Goal: Task Accomplishment & Management: Manage account settings

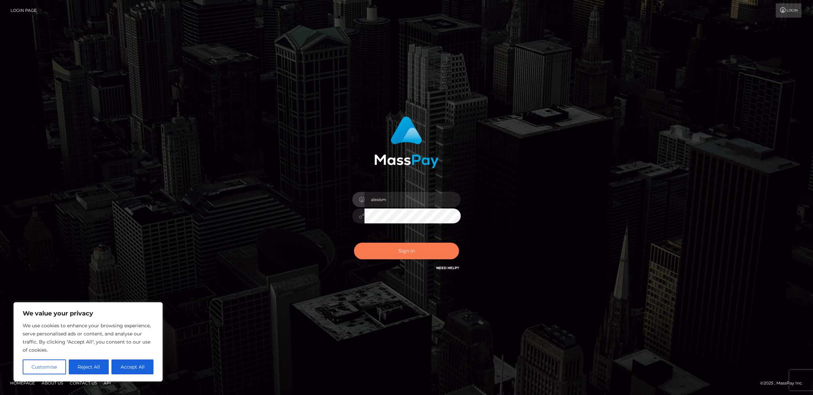
click at [398, 255] on button "Sign in" at bounding box center [406, 251] width 105 height 17
type input "alexism"
click at [422, 250] on button "Sign in" at bounding box center [406, 251] width 105 height 17
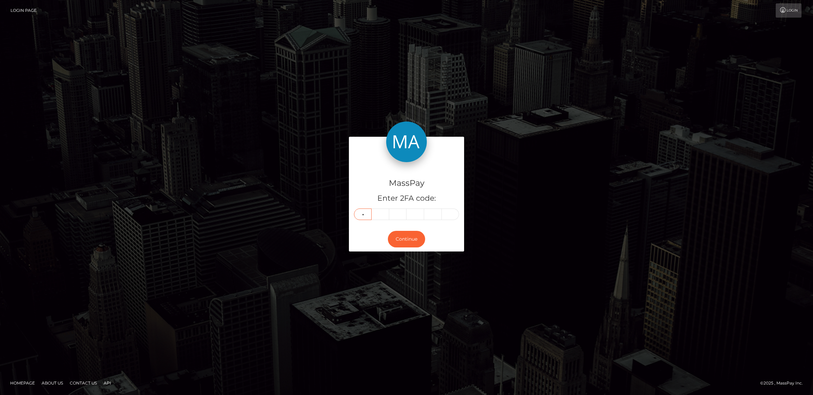
type input "8"
type input "2"
type input "1"
type input "5"
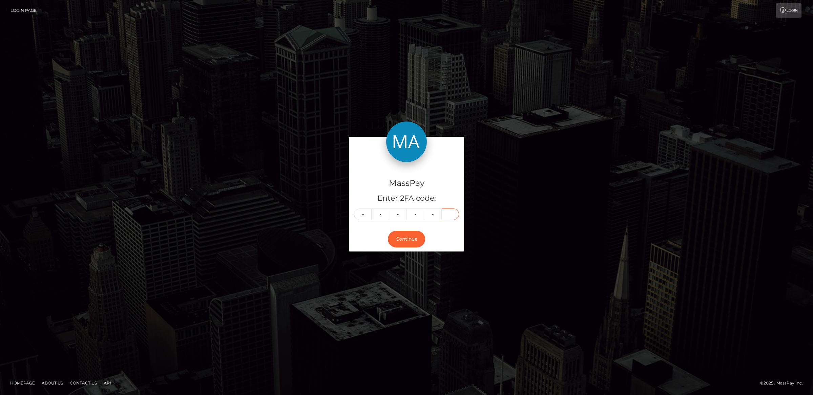
type input "1"
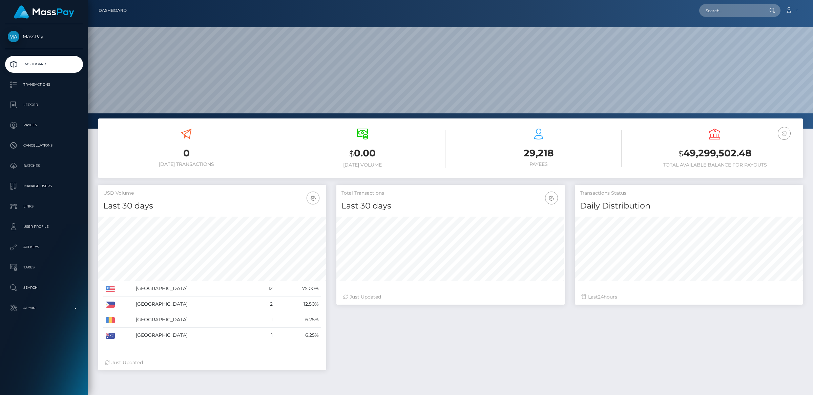
scroll to position [120, 228]
click at [723, 11] on input "text" at bounding box center [731, 10] width 64 height 13
paste input "emmajoha.vip@gmail.com"
type input "emmajoha.vip@gmail.com"
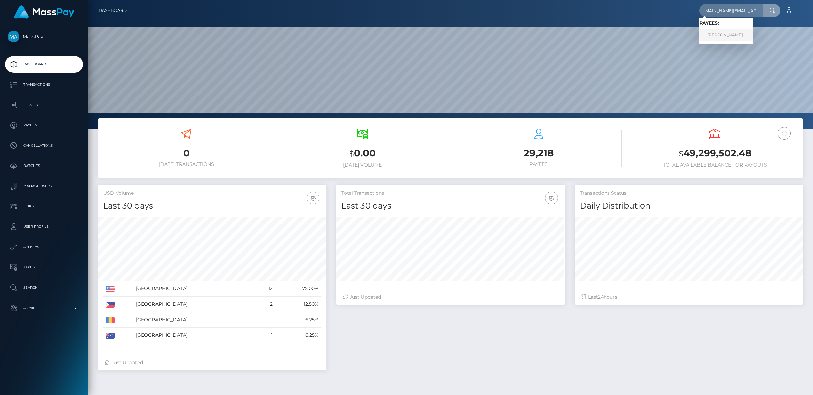
click at [725, 32] on link "KARL SIMON LABBE" at bounding box center [726, 35] width 54 height 13
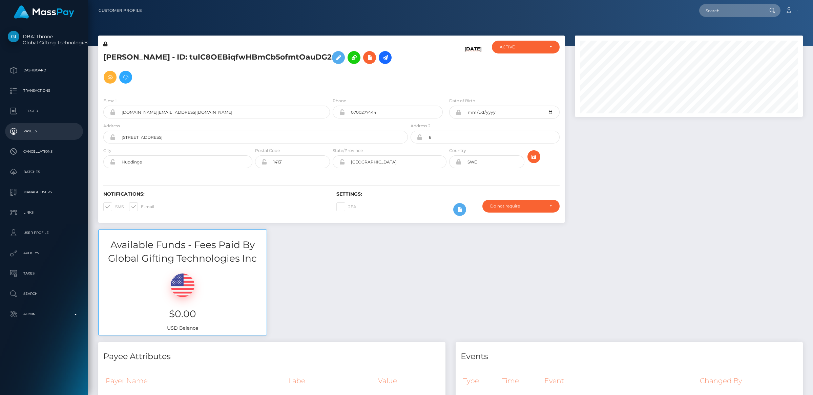
scroll to position [81, 228]
click at [115, 206] on span at bounding box center [115, 206] width 0 height 5
click at [115, 206] on input "SMS" at bounding box center [117, 205] width 4 height 4
checkbox input "false"
click at [141, 208] on span at bounding box center [141, 206] width 0 height 5
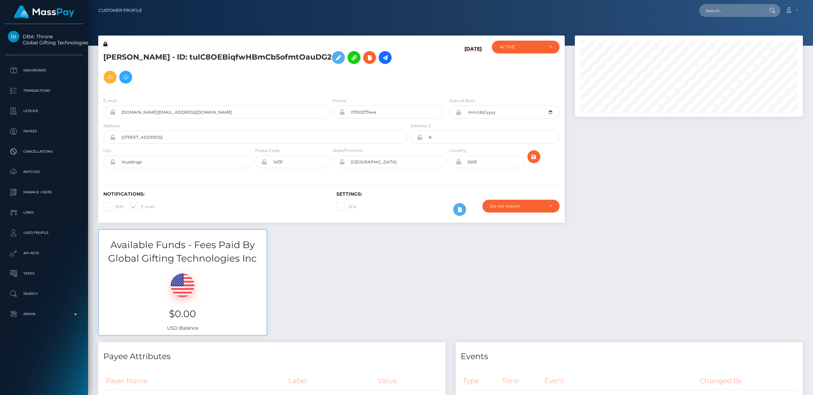
click at [141, 207] on input "E-mail" at bounding box center [143, 205] width 4 height 4
checkbox input "false"
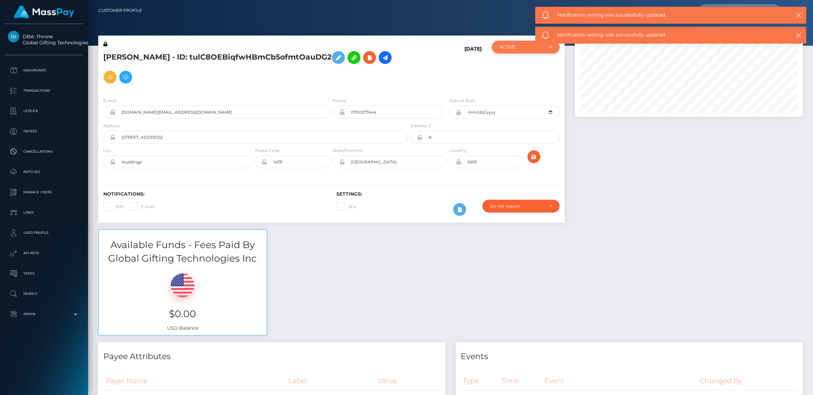
click at [496, 52] on div "ACTIVE" at bounding box center [525, 47] width 67 height 13
click at [513, 91] on span "CLOSED" at bounding box center [508, 94] width 17 height 6
select select "CLOSED"
click at [106, 44] on icon at bounding box center [105, 44] width 4 height 5
click at [342, 58] on icon at bounding box center [338, 58] width 8 height 8
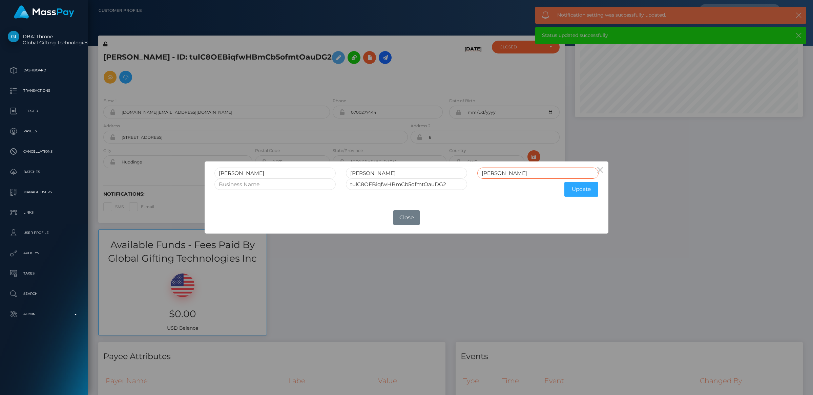
click at [517, 170] on input "LABBE" at bounding box center [537, 173] width 121 height 11
type input "LABBE CLOSED"
click at [462, 183] on input "tulC8OEBiqfwHBmCb5ofmtOauDG2" at bounding box center [406, 184] width 121 height 11
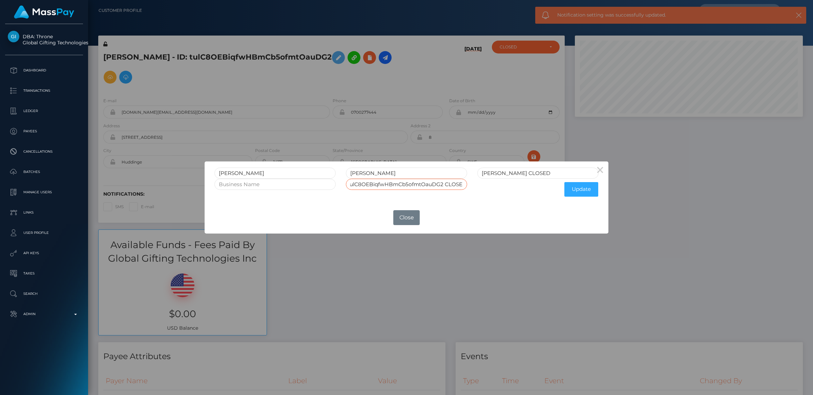
scroll to position [0, 7]
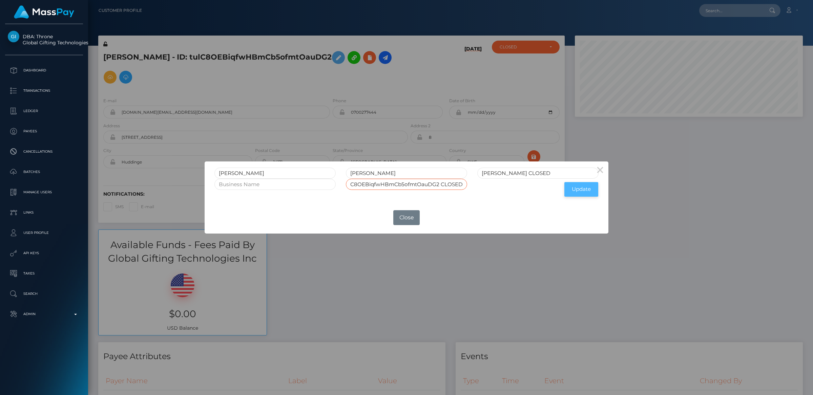
type input "tulC8OEBiqfwHBmCb5ofmtOauDG2 CLOSED"
click at [578, 189] on button "Update" at bounding box center [581, 189] width 34 height 15
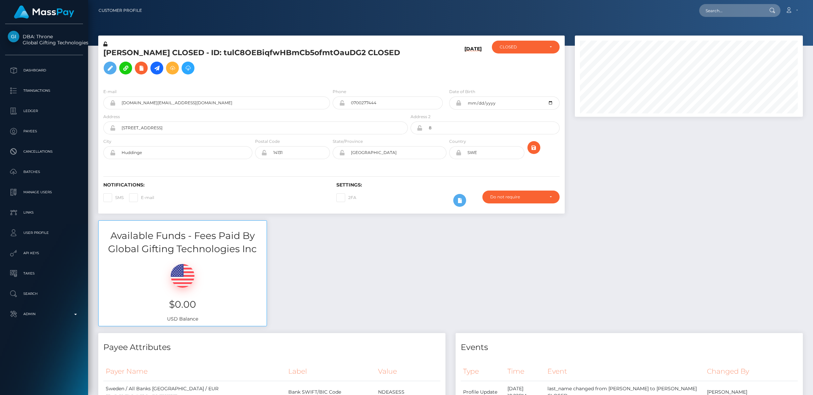
scroll to position [81, 228]
click at [105, 45] on icon at bounding box center [105, 44] width 4 height 5
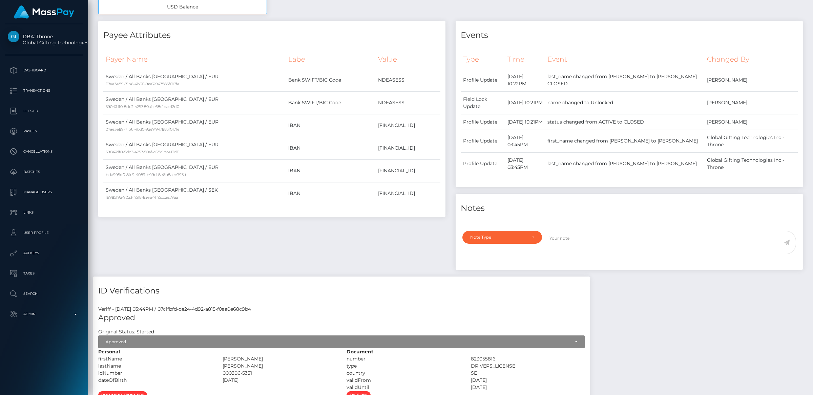
scroll to position [314, 0]
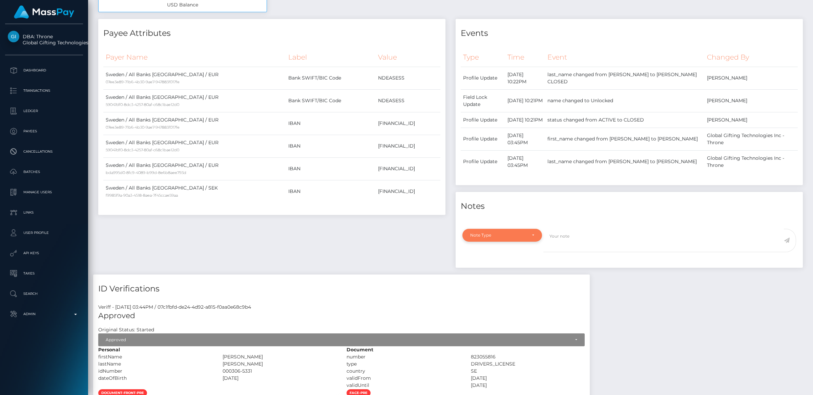
click at [472, 241] on div "Note Type" at bounding box center [502, 235] width 80 height 13
click at [502, 296] on link "General" at bounding box center [502, 296] width 80 height 13
select select "GENERAL"
click at [571, 243] on textarea at bounding box center [663, 240] width 240 height 23
type textarea "a"
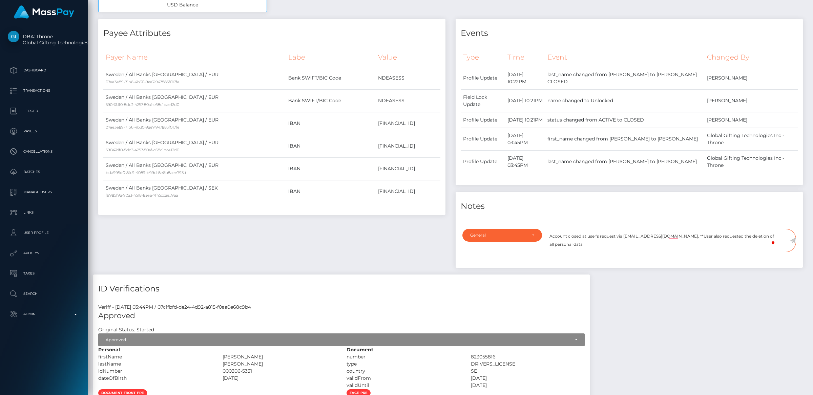
type textarea "Account closed at user's request via privacy@masspay.io. **User also requested …"
click at [792, 241] on icon at bounding box center [793, 240] width 6 height 5
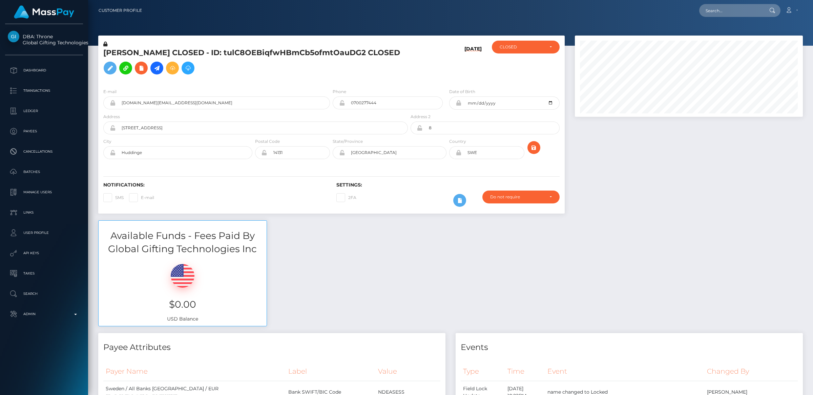
scroll to position [81, 228]
